Goal: Task Accomplishment & Management: Manage account settings

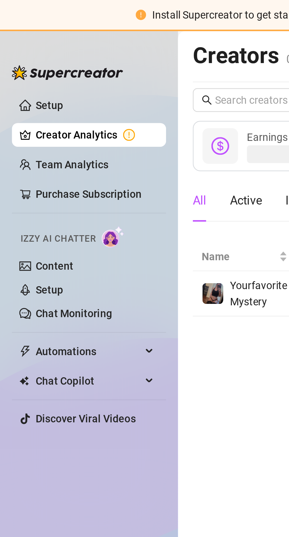
click at [43, 56] on link "Creator Analytics" at bounding box center [37, 53] width 47 height 9
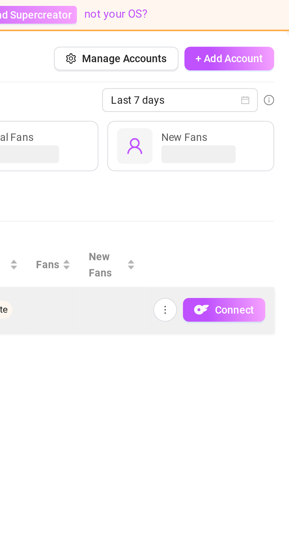
click at [216, 116] on td at bounding box center [219, 123] width 26 height 18
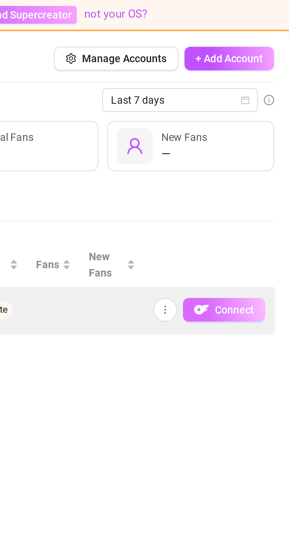
click at [263, 121] on span "Connect" at bounding box center [267, 123] width 16 height 5
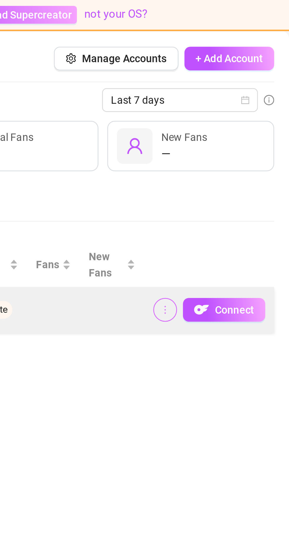
click at [241, 121] on icon "more" at bounding box center [239, 123] width 4 height 4
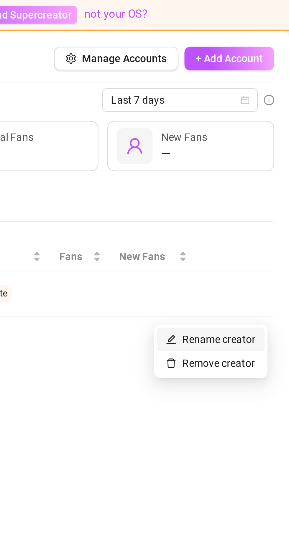
click at [258, 133] on link "Rename creator" at bounding box center [258, 135] width 36 height 5
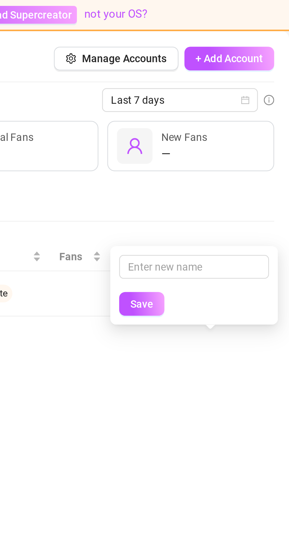
click at [265, 81] on div "All Active Increasing Declining" at bounding box center [180, 80] width 206 height 16
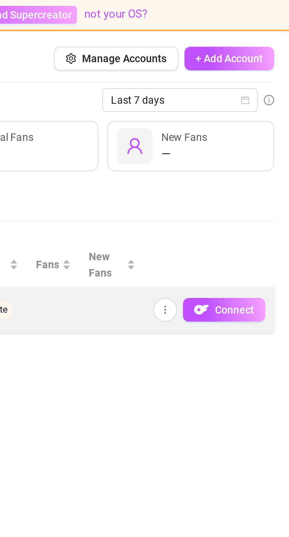
click at [226, 115] on td at bounding box center [219, 123] width 26 height 18
click at [243, 120] on div "Connect" at bounding box center [257, 122] width 44 height 9
click at [242, 120] on button "button" at bounding box center [239, 122] width 9 height 9
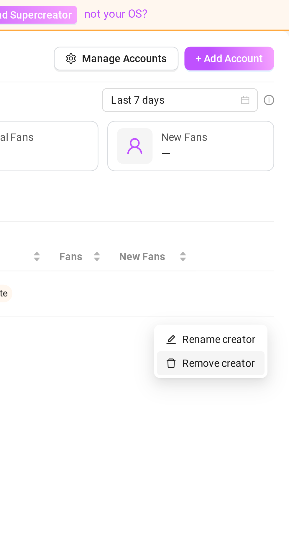
click at [257, 145] on link "Remove creator" at bounding box center [257, 144] width 35 height 5
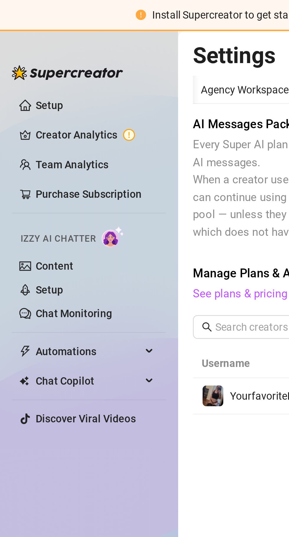
scroll to position [0, 19]
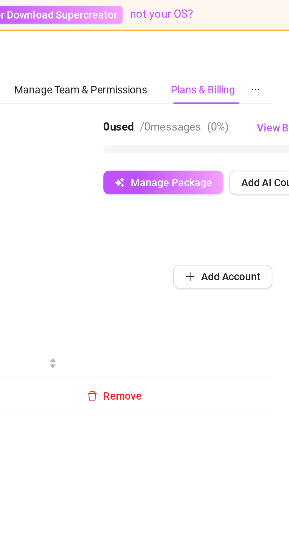
click at [208, 151] on td "Remove" at bounding box center [223, 157] width 82 height 14
click at [208, 154] on button "Remove" at bounding box center [201, 157] width 31 height 9
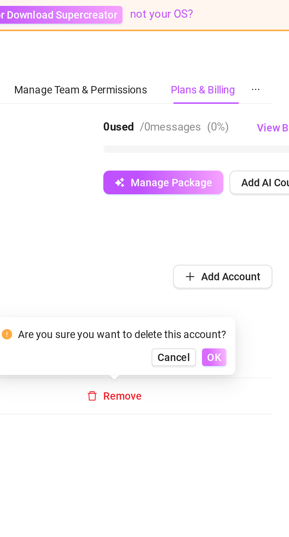
click at [242, 140] on span "OK" at bounding box center [241, 142] width 6 height 5
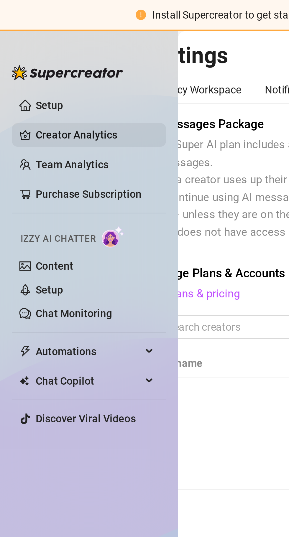
click at [34, 55] on link "Creator Analytics" at bounding box center [37, 53] width 47 height 9
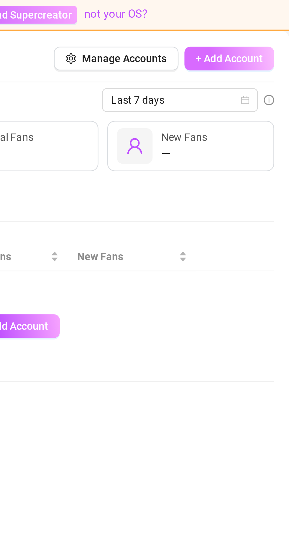
click at [272, 23] on span "+ Add Account" at bounding box center [265, 23] width 27 height 5
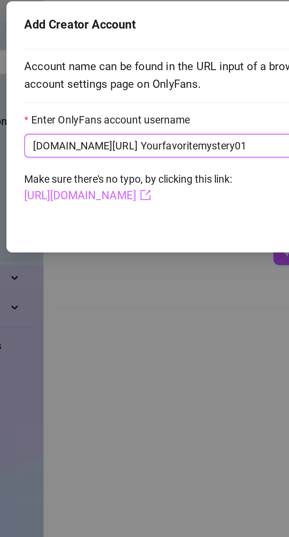
type input "Yourfavoritemystery01"
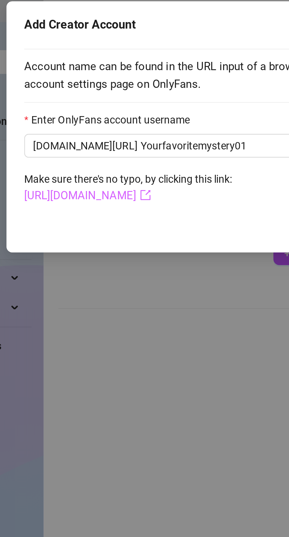
click at [88, 108] on link "[URL][DOMAIN_NAME]" at bounding box center [88, 106] width 50 height 5
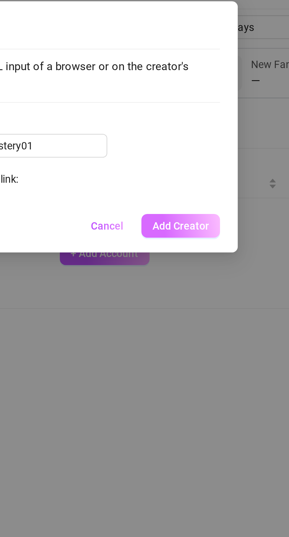
click at [209, 117] on span "Add Creator" at bounding box center [210, 118] width 22 height 5
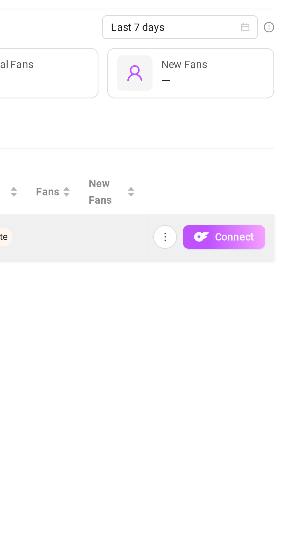
click at [260, 115] on td "Connect" at bounding box center [257, 123] width 52 height 18
click at [263, 121] on span "Connect" at bounding box center [267, 123] width 16 height 5
click at [265, 123] on span "Connect" at bounding box center [267, 123] width 16 height 5
click at [267, 123] on span "Connect" at bounding box center [267, 123] width 16 height 5
click at [266, 122] on span "Connect" at bounding box center [267, 123] width 16 height 5
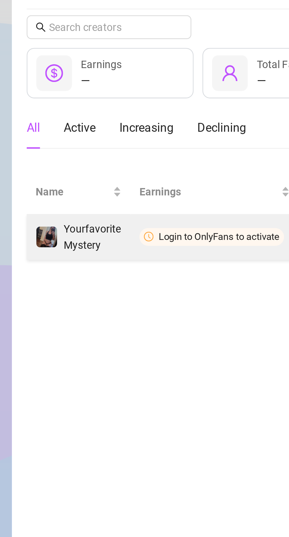
click at [150, 120] on span "Login to OnlyFans to activate" at bounding box center [149, 123] width 57 height 7
click at [110, 120] on span "YourfavoriteMystery" at bounding box center [102, 123] width 23 height 11
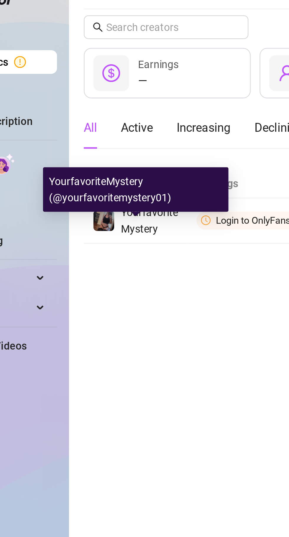
click at [97, 105] on div "YourfavoriteMystery (@yourfavoritemystery01)" at bounding box center [97, 104] width 74 height 18
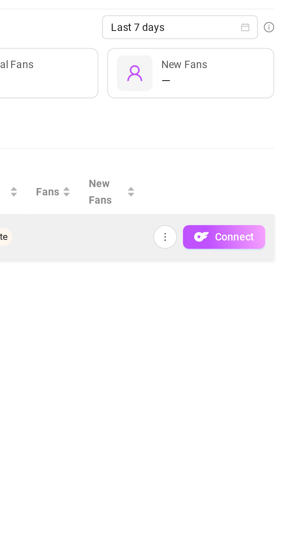
click at [263, 114] on td "Connect" at bounding box center [257, 123] width 52 height 18
click at [259, 121] on button "Connect" at bounding box center [263, 122] width 33 height 9
click at [267, 120] on button "Connect" at bounding box center [263, 122] width 33 height 9
click at [266, 121] on span "Connect" at bounding box center [267, 123] width 16 height 5
click at [266, 120] on button "Connect" at bounding box center [263, 122] width 33 height 9
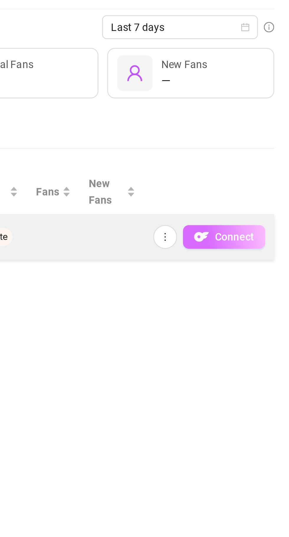
click at [263, 123] on span "Connect" at bounding box center [267, 123] width 16 height 5
click at [266, 123] on span "Connect" at bounding box center [267, 123] width 16 height 5
click at [268, 121] on span "Connect" at bounding box center [267, 123] width 16 height 5
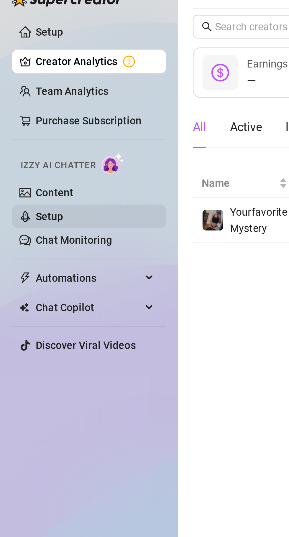
click at [25, 117] on link "Setup" at bounding box center [19, 115] width 11 height 5
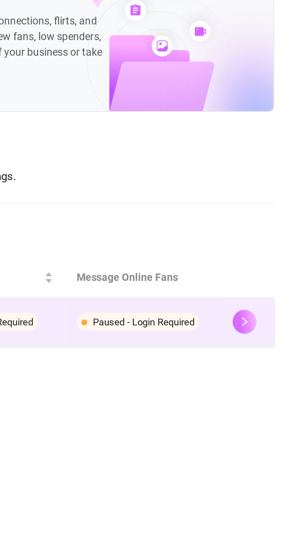
click at [270, 152] on button "button" at bounding box center [270, 156] width 9 height 9
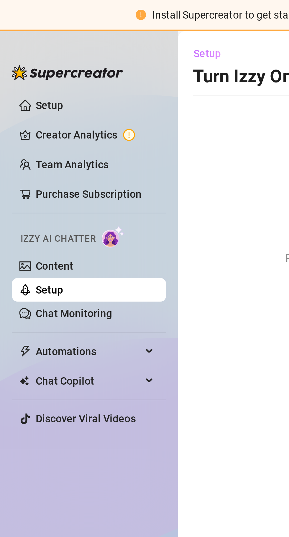
click at [85, 22] on span "Setup" at bounding box center [82, 21] width 11 height 5
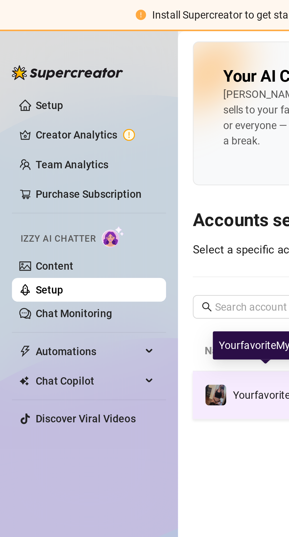
click at [96, 153] on div "YourfavoriteMystery" at bounding box center [105, 157] width 49 height 9
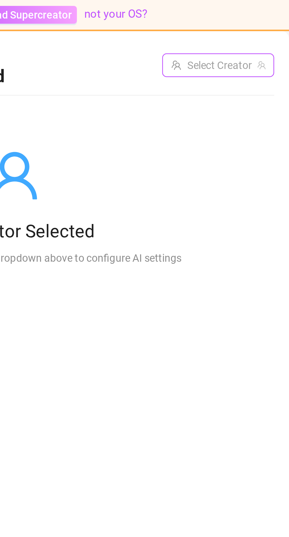
click at [257, 27] on input "search" at bounding box center [258, 26] width 32 height 9
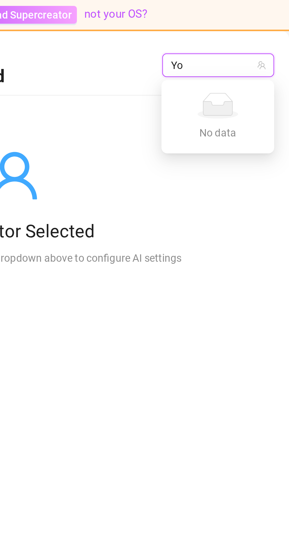
type input "Y"
click at [218, 80] on div at bounding box center [179, 69] width 133 height 21
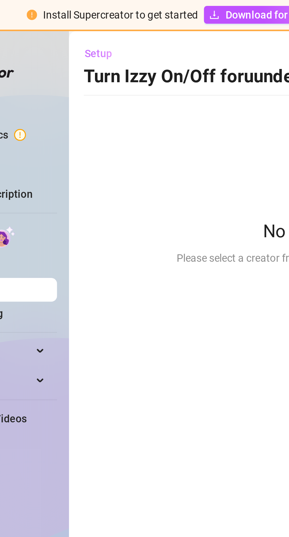
click at [77, 19] on span "Setup" at bounding box center [82, 21] width 11 height 5
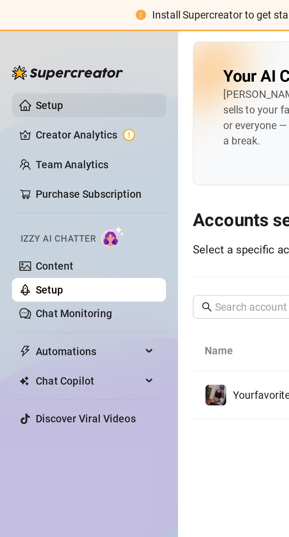
click at [16, 43] on link "Setup" at bounding box center [19, 41] width 11 height 5
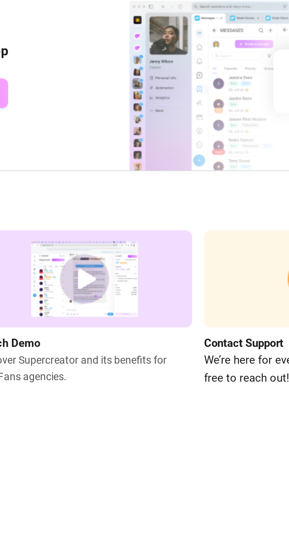
scroll to position [0, 74]
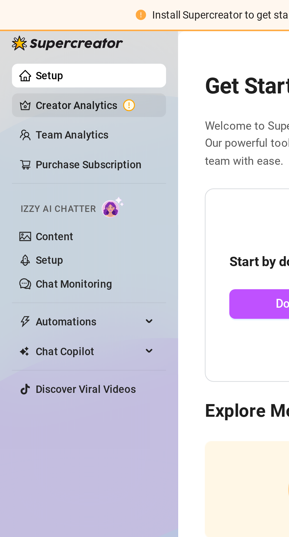
click at [50, 42] on link "Creator Analytics" at bounding box center [37, 41] width 47 height 9
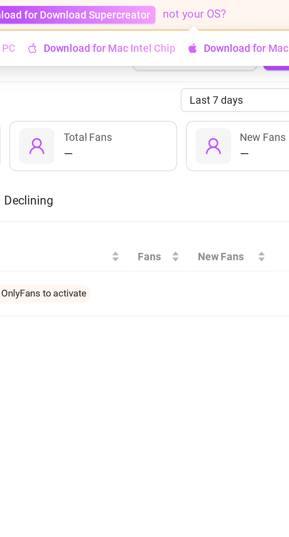
click at [215, 4] on link "not your OS?" at bounding box center [219, 5] width 25 height 5
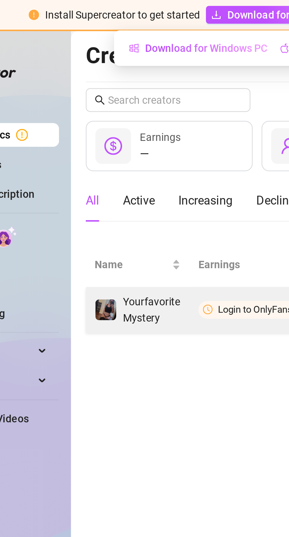
click at [144, 115] on td "Login to OnlyFans to activate" at bounding box center [151, 123] width 67 height 18
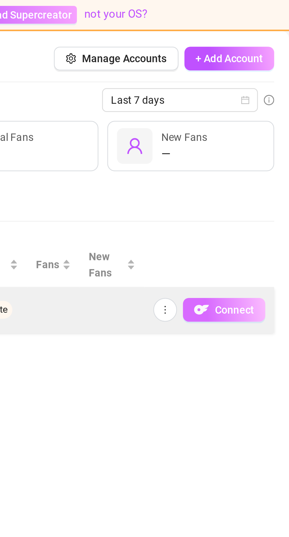
click at [263, 121] on span "Connect" at bounding box center [267, 123] width 16 height 5
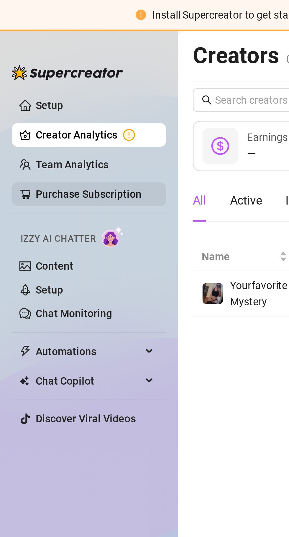
click at [52, 75] on link "Purchase Subscription" at bounding box center [35, 77] width 42 height 5
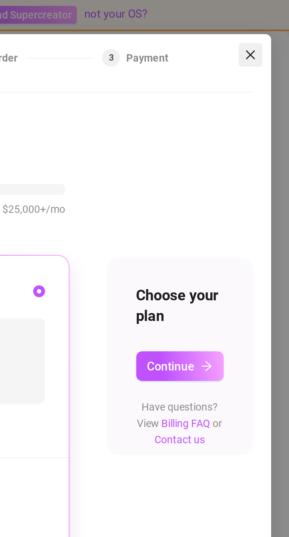
click at [273, 19] on icon "close" at bounding box center [273, 21] width 5 height 5
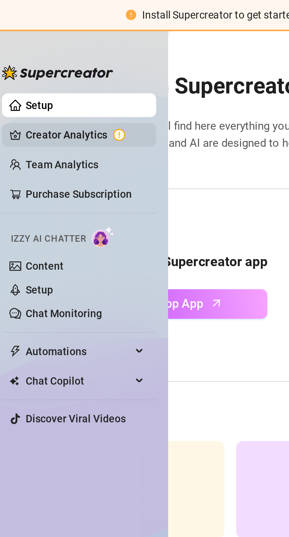
click at [17, 57] on link "Creator Analytics" at bounding box center [37, 53] width 47 height 9
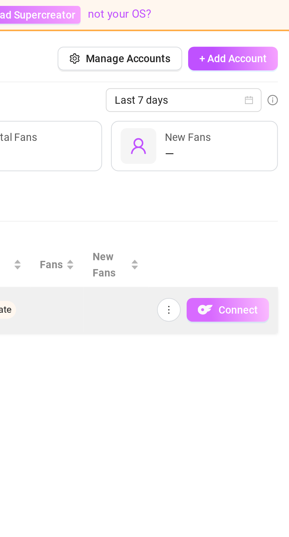
click at [249, 120] on button "Connect" at bounding box center [263, 122] width 33 height 9
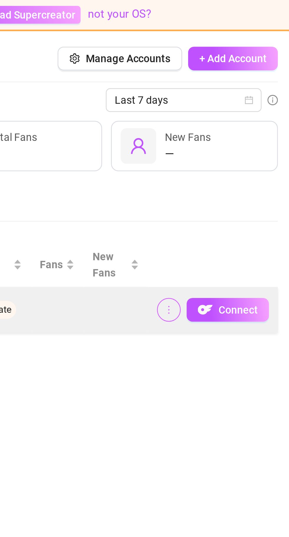
click at [239, 125] on icon "more" at bounding box center [239, 123] width 4 height 4
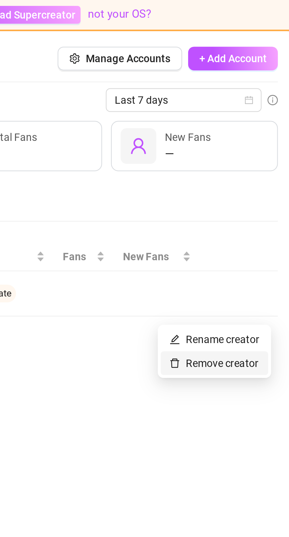
click at [249, 144] on link "Remove creator" at bounding box center [257, 144] width 35 height 5
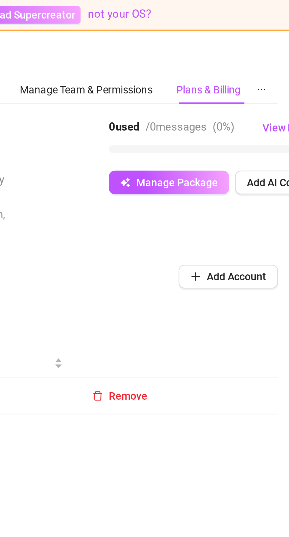
scroll to position [0, 19]
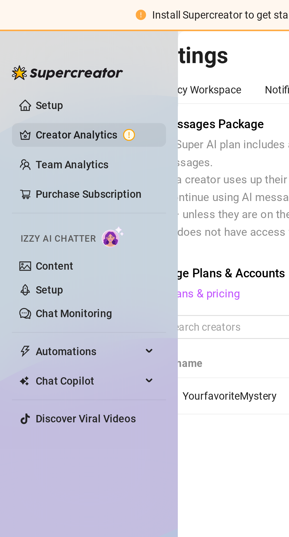
click at [20, 57] on link "Creator Analytics" at bounding box center [37, 53] width 47 height 9
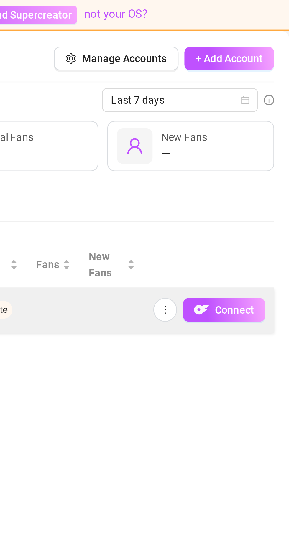
click at [255, 118] on td "Connect" at bounding box center [257, 123] width 52 height 18
click at [239, 120] on button "button" at bounding box center [239, 122] width 9 height 9
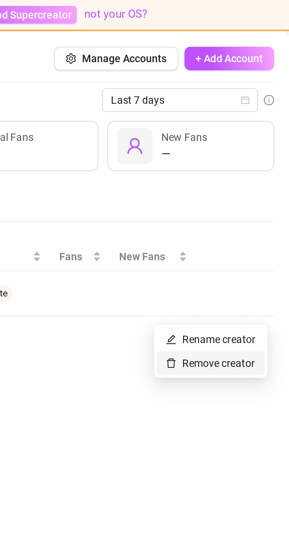
click at [254, 142] on link "Remove creator" at bounding box center [257, 144] width 35 height 5
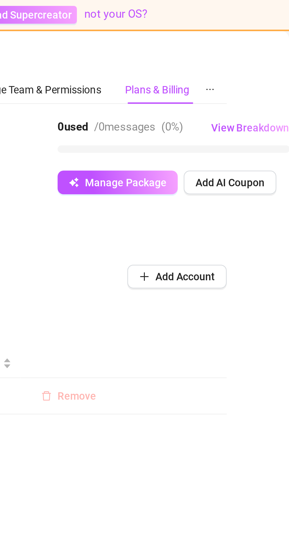
click at [205, 161] on button "Remove" at bounding box center [201, 157] width 31 height 9
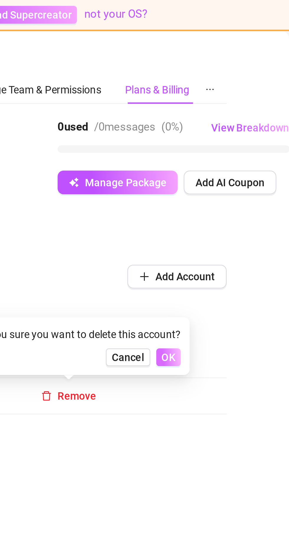
click at [239, 139] on button "OK" at bounding box center [241, 141] width 10 height 7
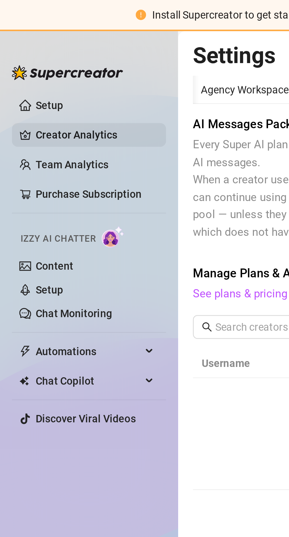
click at [17, 58] on link "Creator Analytics" at bounding box center [37, 53] width 47 height 9
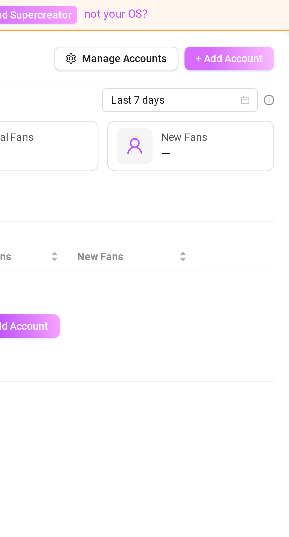
click at [276, 22] on span "+ Add Account" at bounding box center [265, 23] width 27 height 5
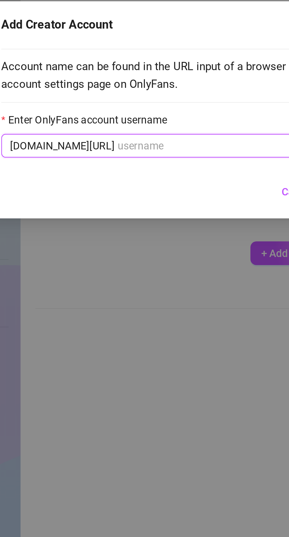
click at [152, 85] on input "Enter OnlyFans account username" at bounding box center [143, 87] width 68 height 6
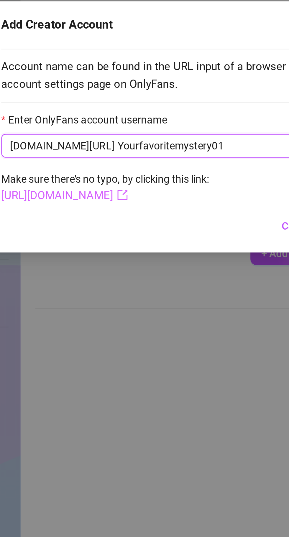
type input "Yourfavoritemystery01"
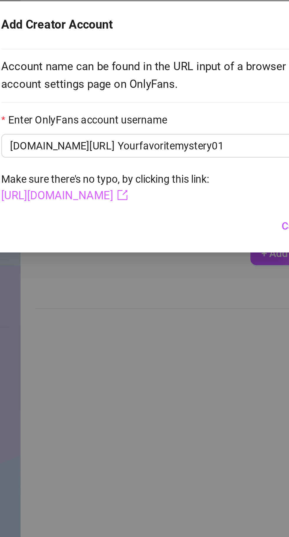
click at [96, 107] on link "[URL][DOMAIN_NAME]" at bounding box center [88, 106] width 50 height 5
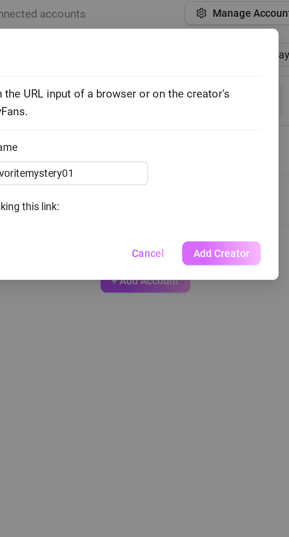
click at [216, 115] on button "Add Creator" at bounding box center [209, 118] width 31 height 9
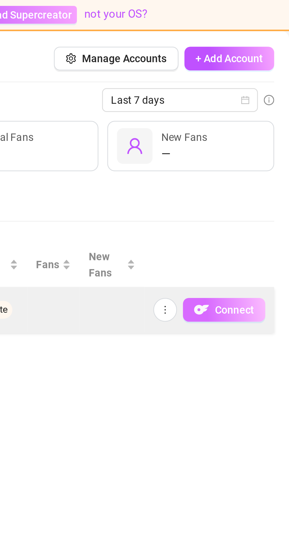
click at [262, 119] on button "Connect" at bounding box center [263, 122] width 33 height 9
click at [264, 121] on span "Connect" at bounding box center [267, 123] width 16 height 5
click at [267, 123] on span "Connect" at bounding box center [267, 123] width 16 height 5
click at [268, 121] on span "Connect" at bounding box center [267, 123] width 16 height 5
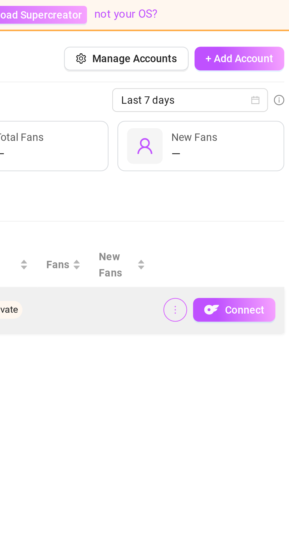
click at [240, 124] on icon "more" at bounding box center [239, 123] width 4 height 4
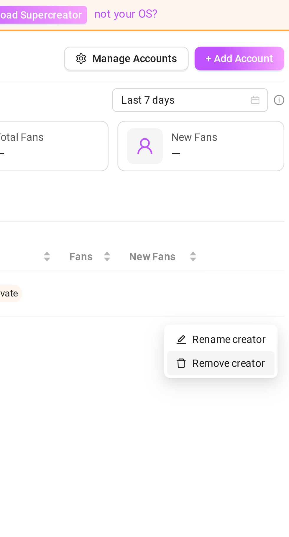
click at [259, 144] on link "Remove creator" at bounding box center [257, 144] width 35 height 5
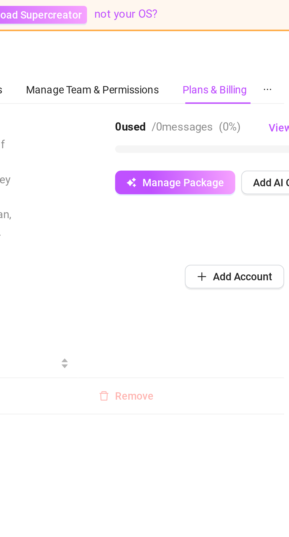
click at [224, 158] on span "Remove" at bounding box center [223, 157] width 15 height 5
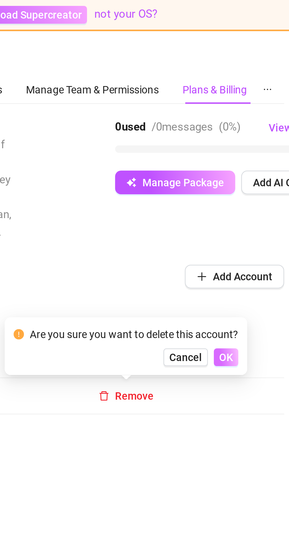
click at [262, 141] on span "OK" at bounding box center [260, 142] width 6 height 5
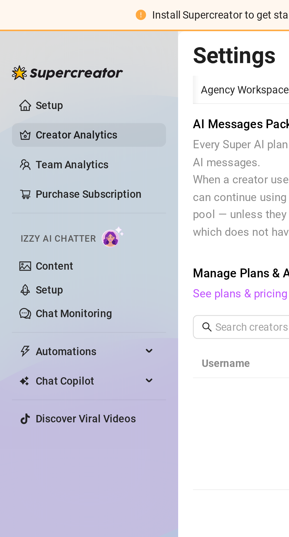
click at [38, 54] on link "Creator Analytics" at bounding box center [37, 53] width 47 height 9
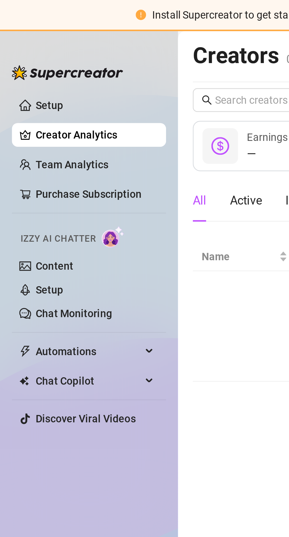
click at [92, 160] on main "Creators 0 connected accounts Manage Accounts + Add Account Last 7 days — Earni…" at bounding box center [180, 274] width 218 height 524
click at [56, 201] on ul "Setup Creator Analytics Team Analytics Purchase Subscription Izzy AI Chatter Co…" at bounding box center [35, 263] width 61 height 456
click at [89, 165] on main "Creators 0 connected accounts Manage Accounts + Add Account Last 7 days — Earni…" at bounding box center [180, 274] width 218 height 524
click at [49, 56] on link "Creator Analytics" at bounding box center [37, 53] width 47 height 9
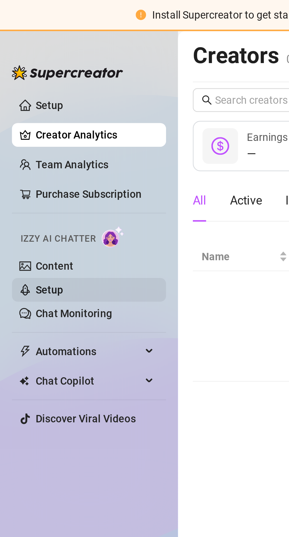
click at [25, 116] on link "Setup" at bounding box center [19, 115] width 11 height 5
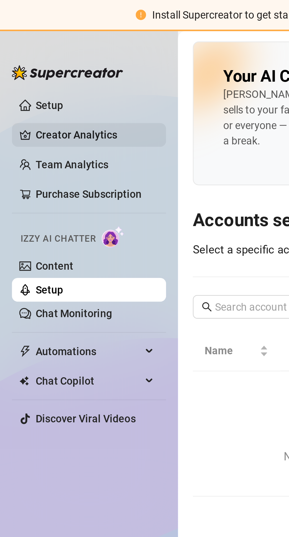
click at [39, 51] on link "Creator Analytics" at bounding box center [37, 53] width 47 height 9
